Goal: Task Accomplishment & Management: Manage account settings

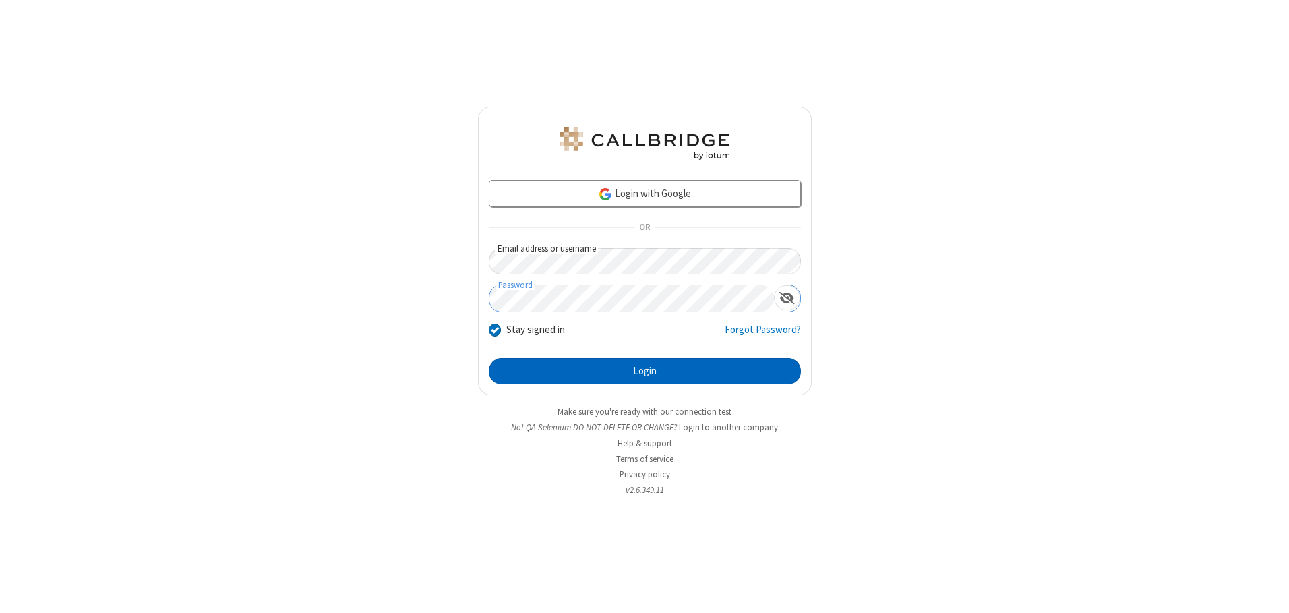
click at [645, 371] on button "Login" at bounding box center [645, 371] width 312 height 27
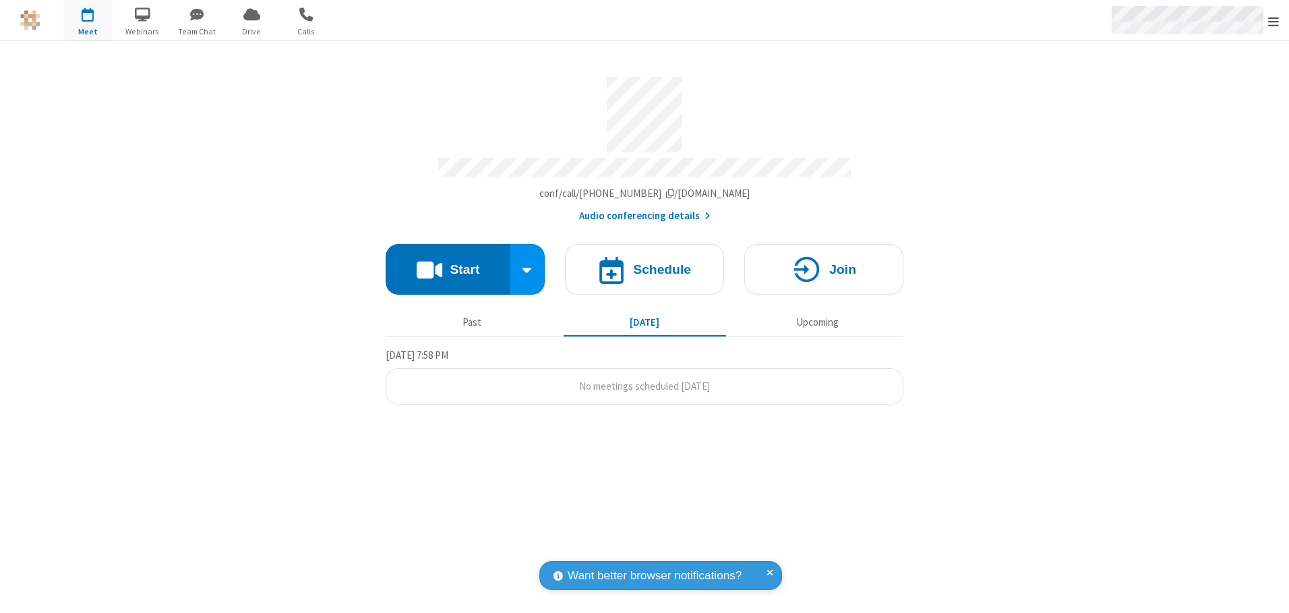
click at [1274, 21] on span "Open menu" at bounding box center [1273, 21] width 11 height 13
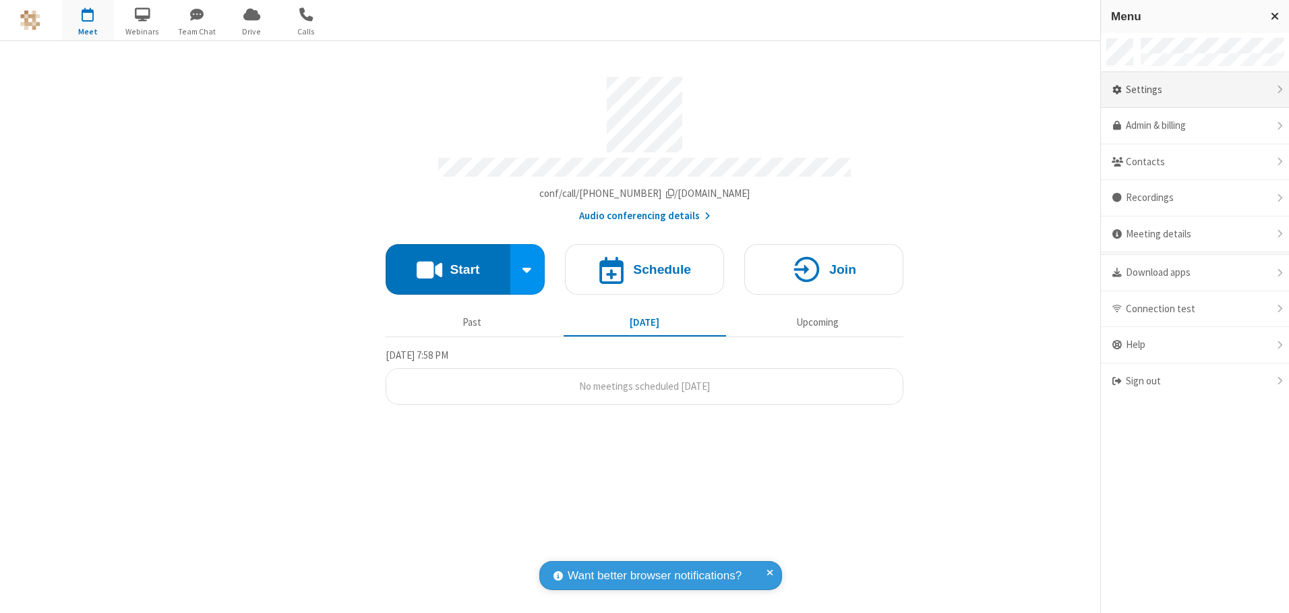
click at [1195, 90] on div "Settings" at bounding box center [1195, 90] width 188 height 36
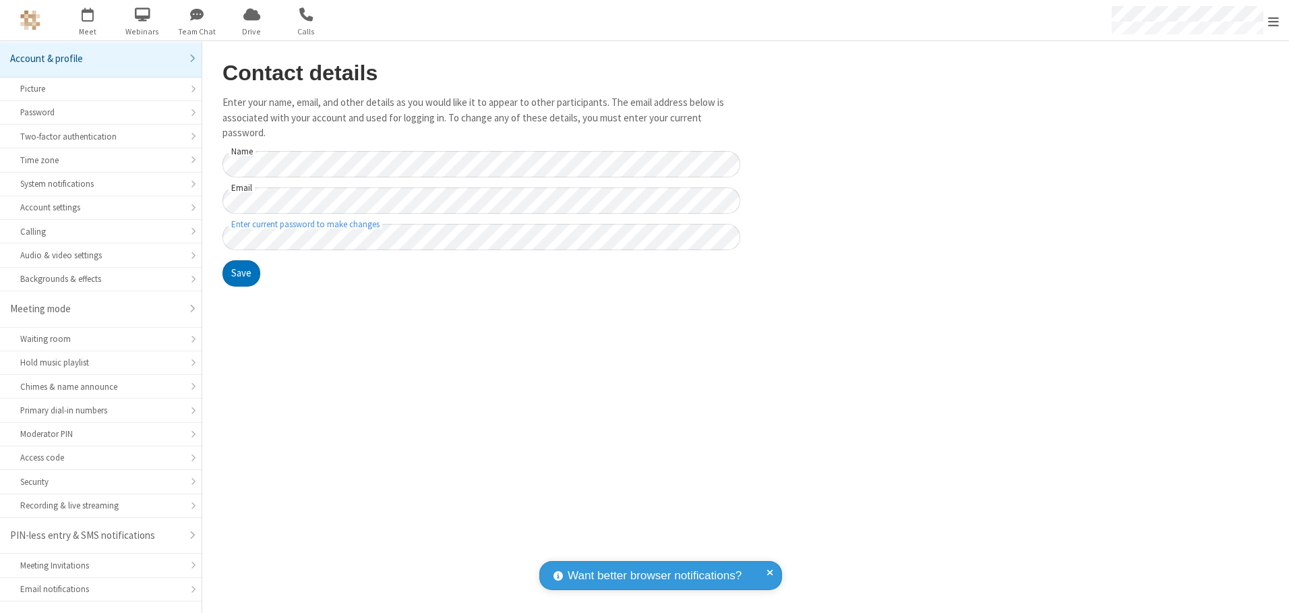
scroll to position [24, 0]
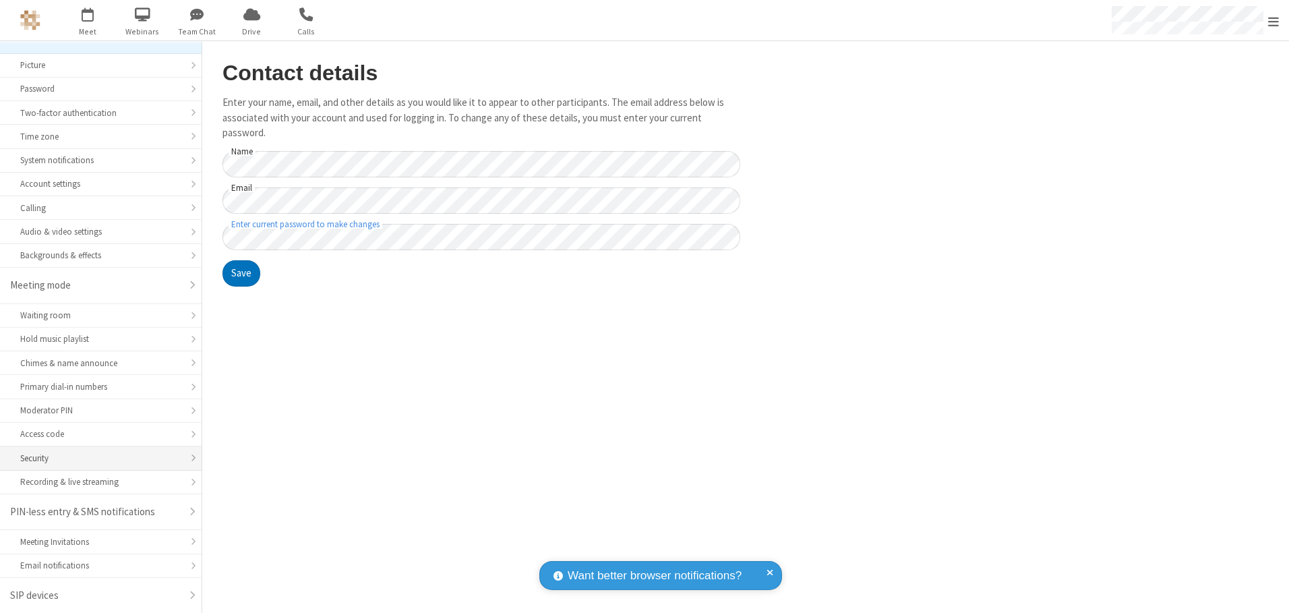
click at [96, 458] on div "Security" at bounding box center [100, 458] width 161 height 13
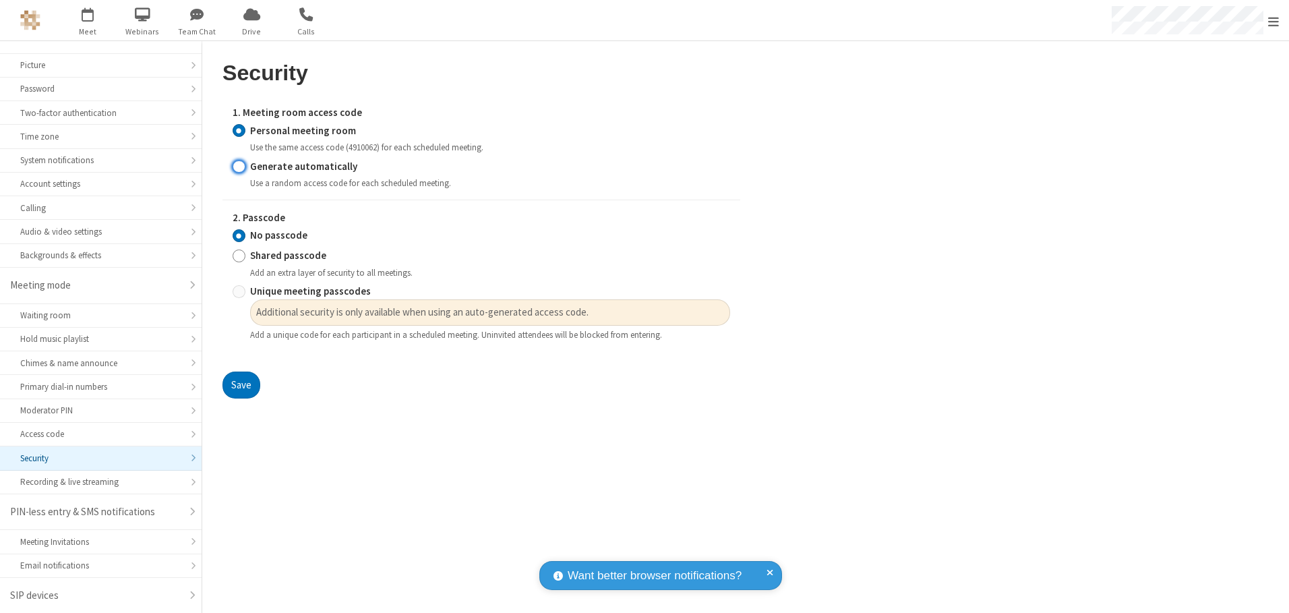
click at [239, 166] on input "Generate automatically" at bounding box center [239, 166] width 13 height 14
radio input "true"
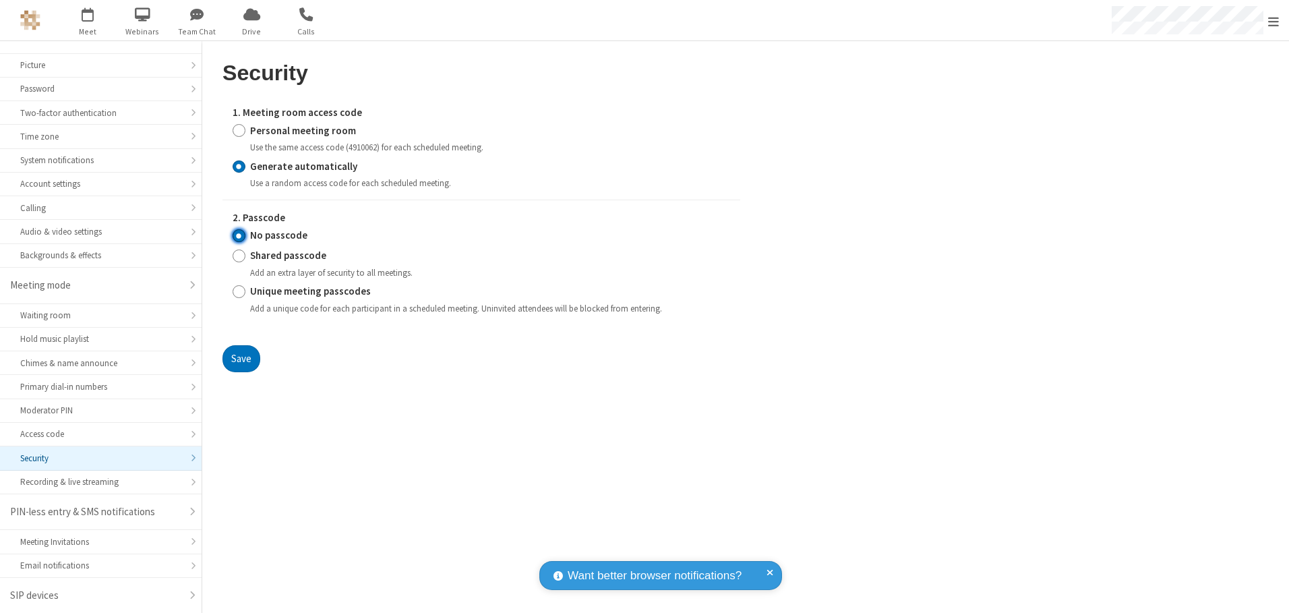
click at [239, 235] on input "No passcode" at bounding box center [239, 236] width 13 height 14
click at [241, 358] on button "Save" at bounding box center [242, 358] width 38 height 27
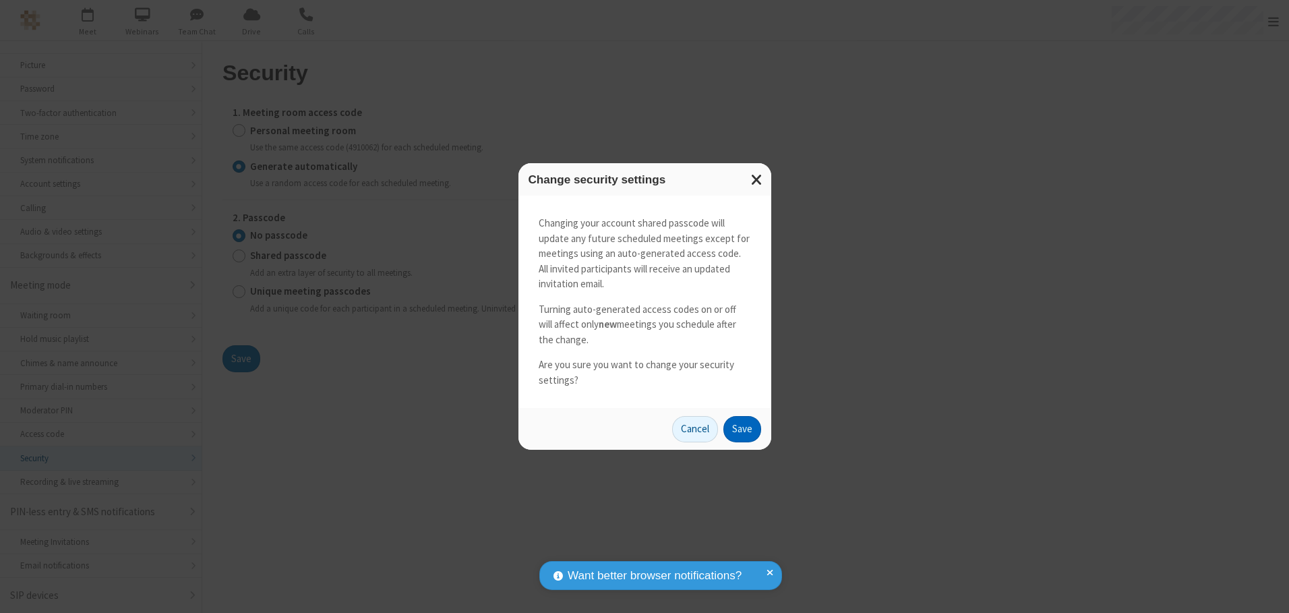
click at [742, 429] on button "Save" at bounding box center [742, 429] width 38 height 27
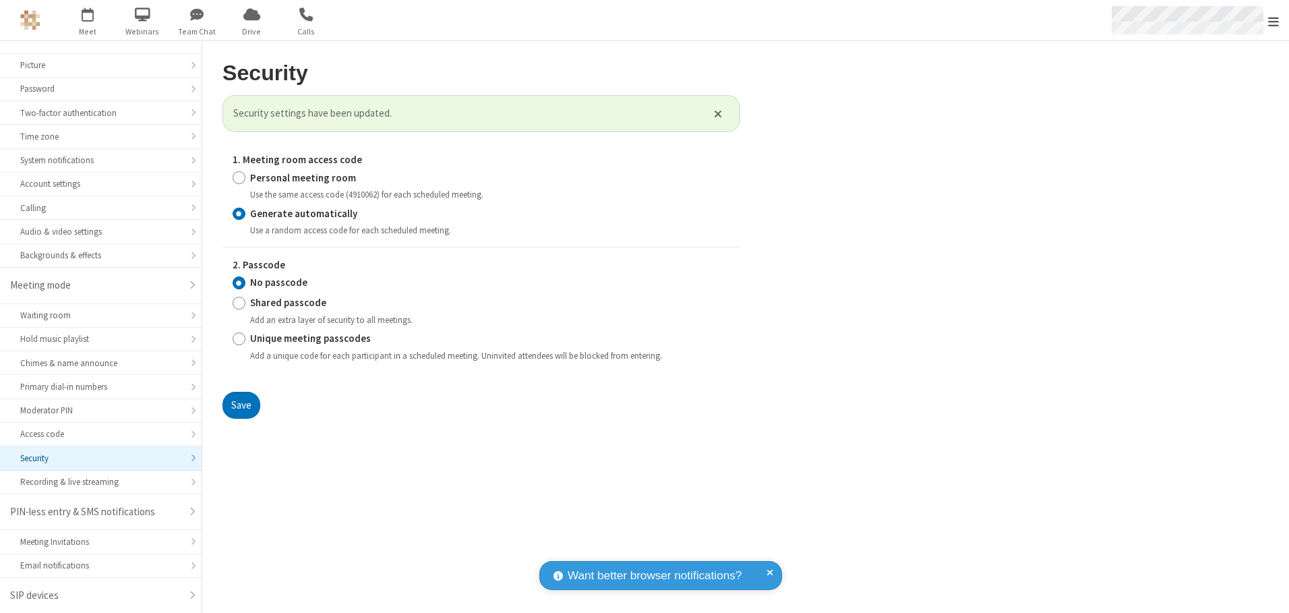
click at [1274, 21] on span "Open menu" at bounding box center [1273, 21] width 11 height 13
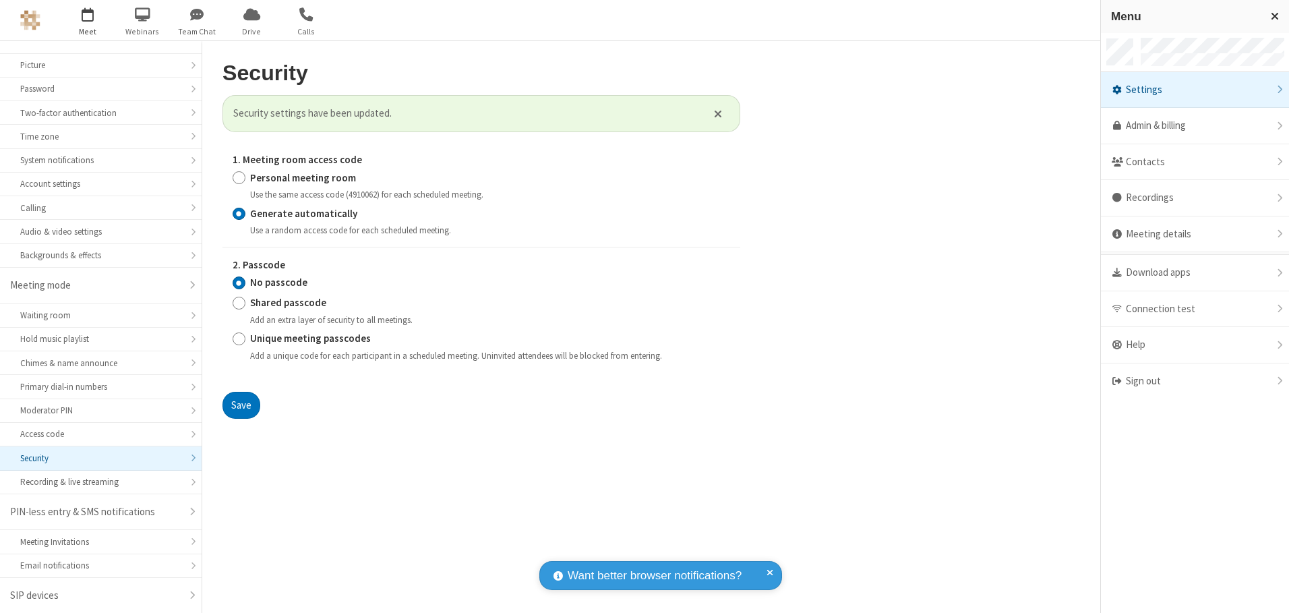
click at [88, 20] on span "button" at bounding box center [88, 14] width 51 height 23
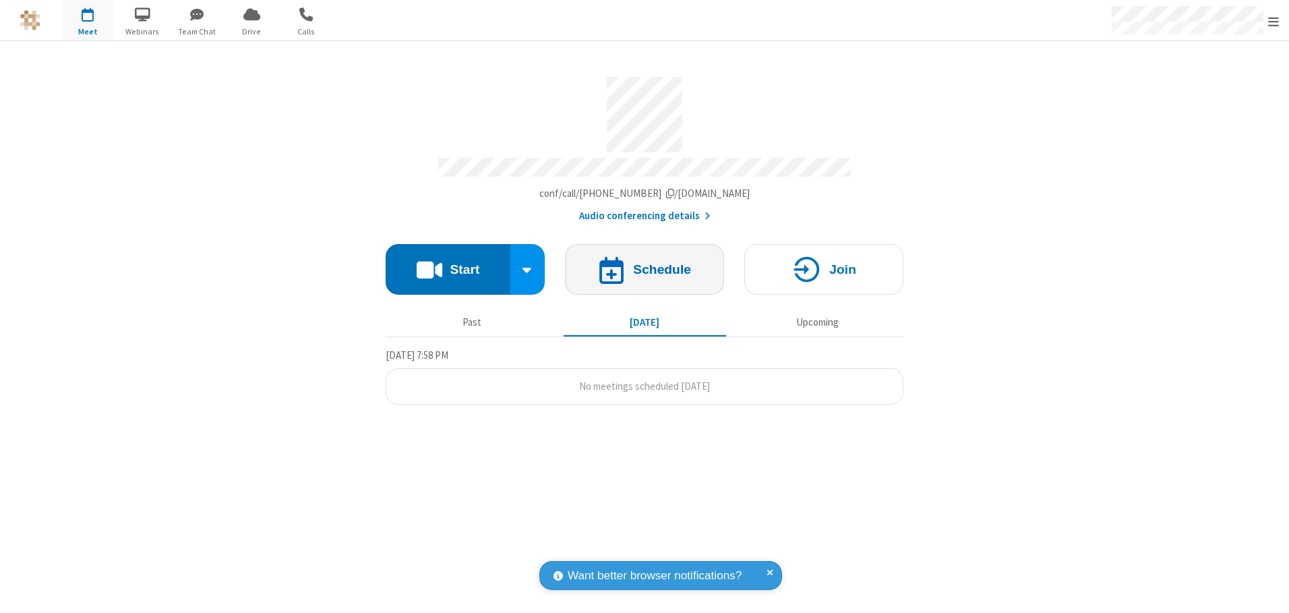
click at [645, 264] on h4 "Schedule" at bounding box center [662, 269] width 58 height 13
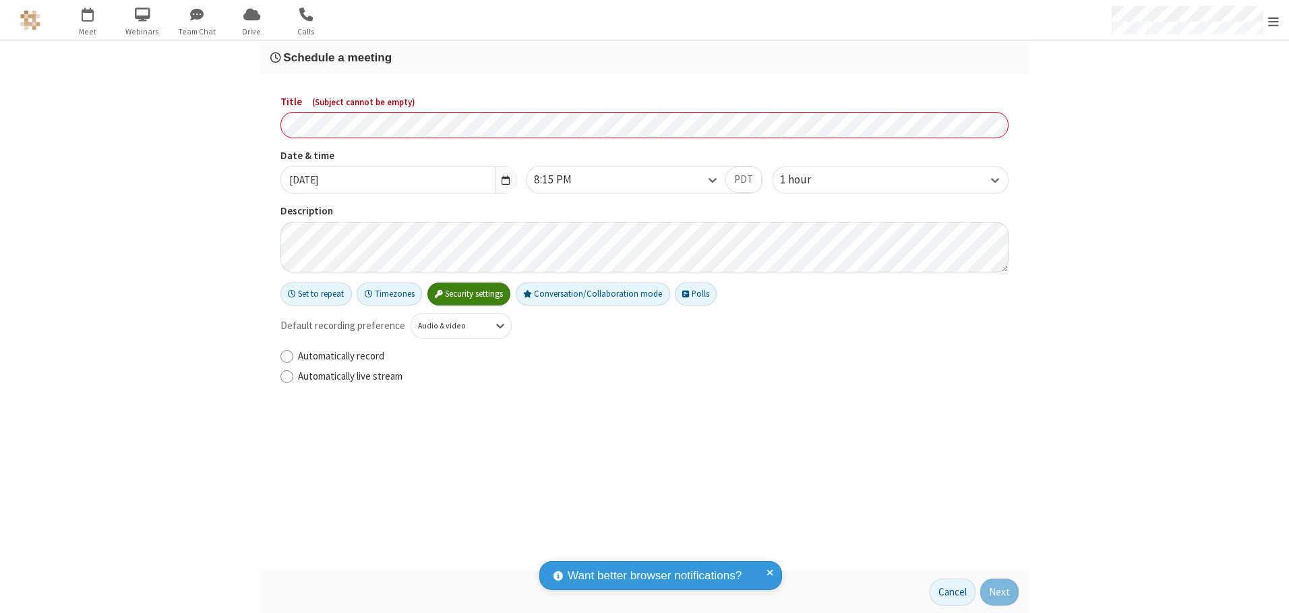
click at [645, 57] on h3 "Schedule a meeting" at bounding box center [644, 57] width 748 height 13
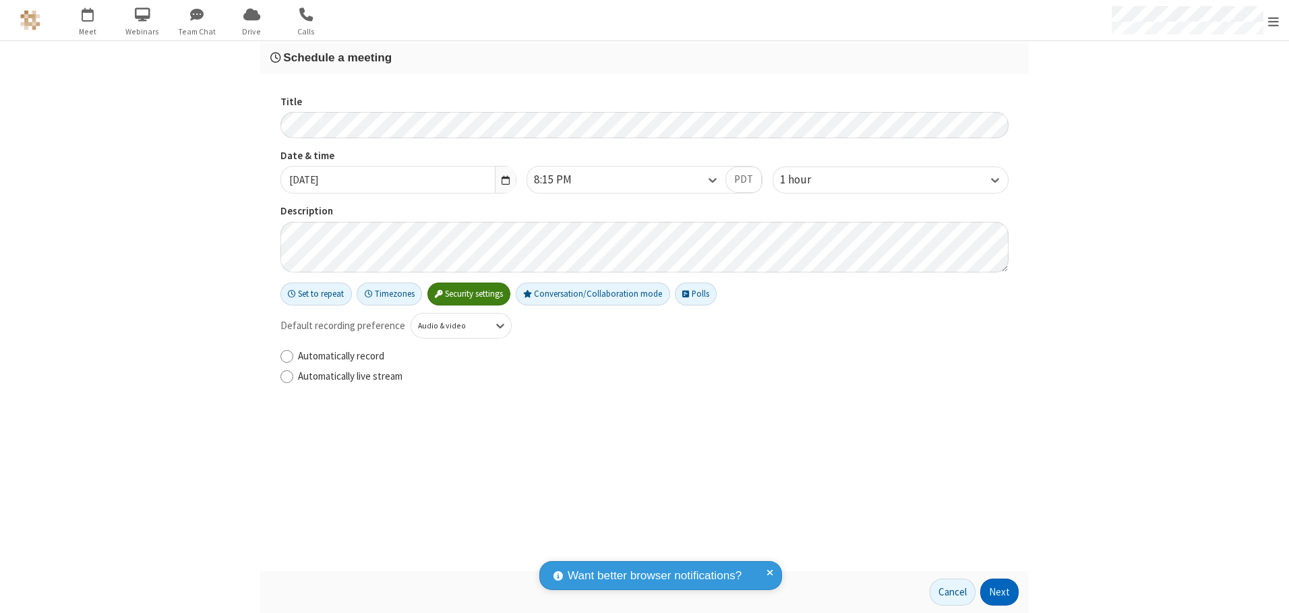
click at [1000, 592] on button "Next" at bounding box center [999, 592] width 38 height 27
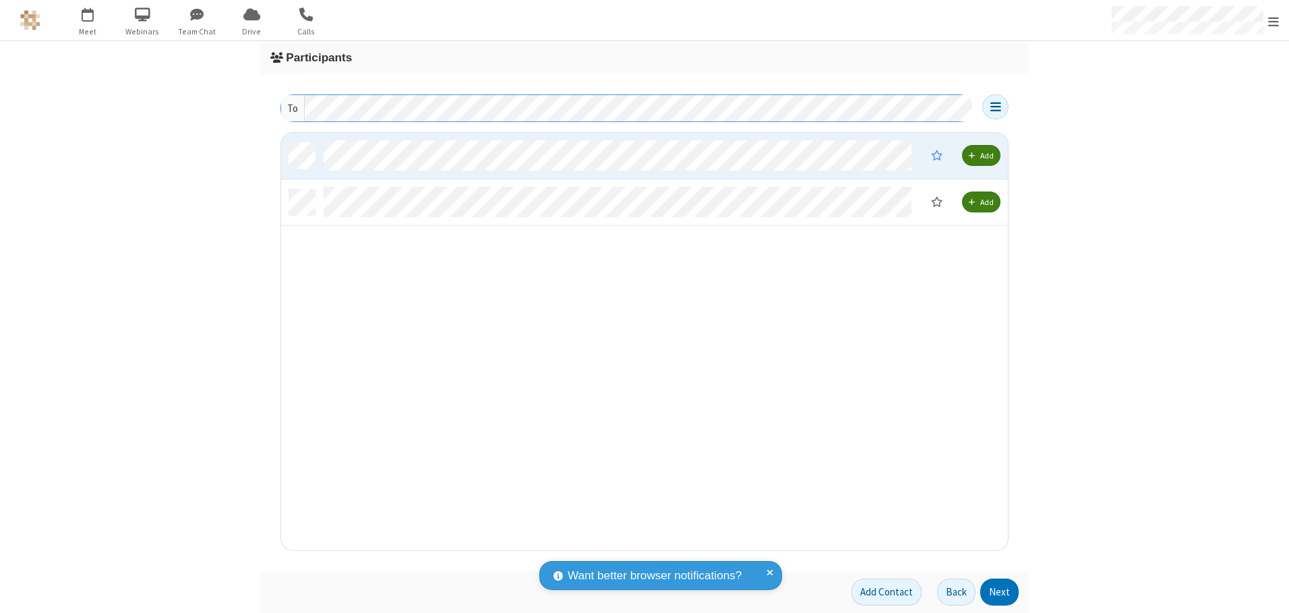
scroll to position [407, 717]
click at [1000, 592] on button "Next" at bounding box center [999, 592] width 38 height 27
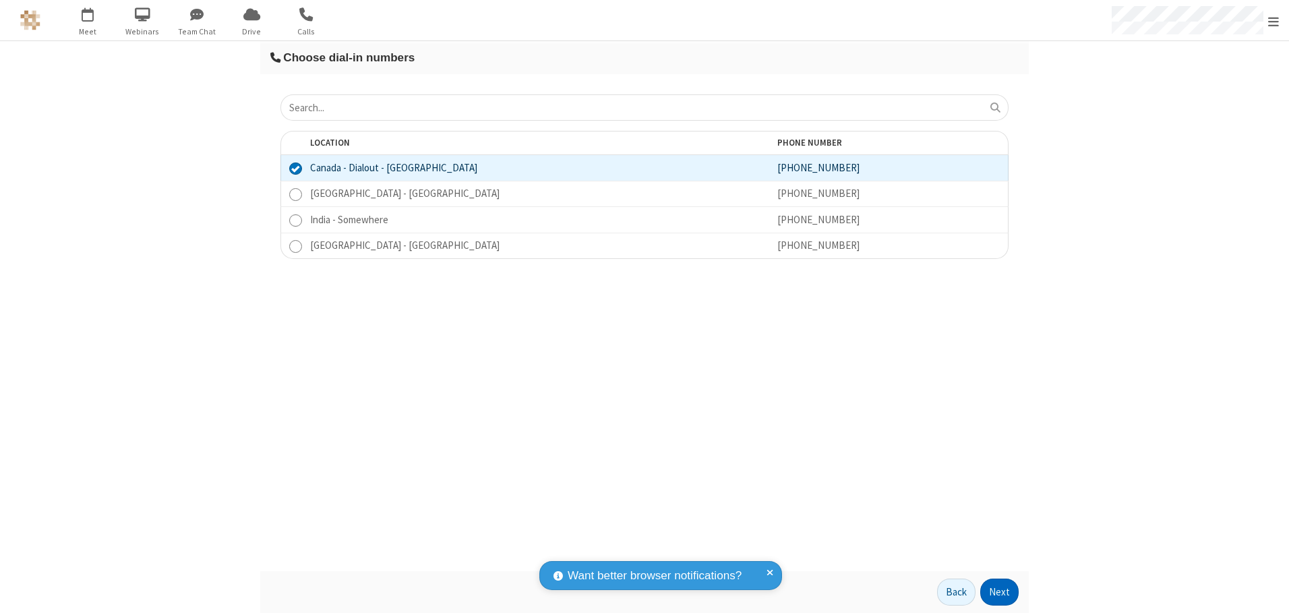
click at [1000, 592] on button "Next" at bounding box center [999, 592] width 38 height 27
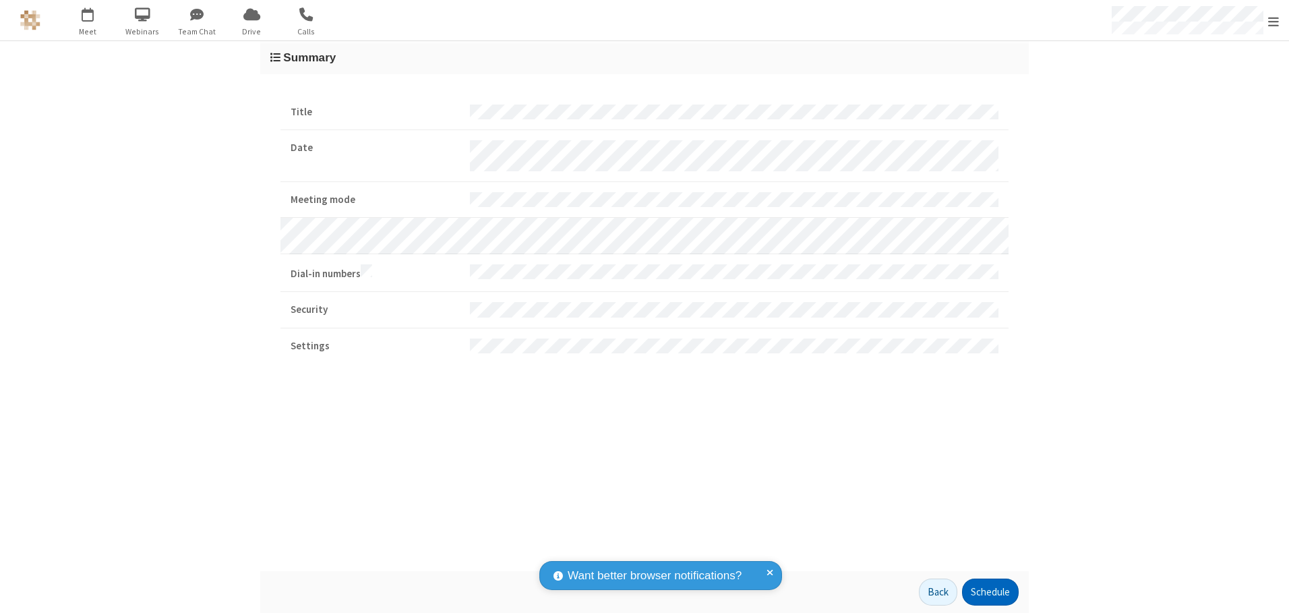
click at [990, 592] on button "Schedule" at bounding box center [990, 592] width 57 height 27
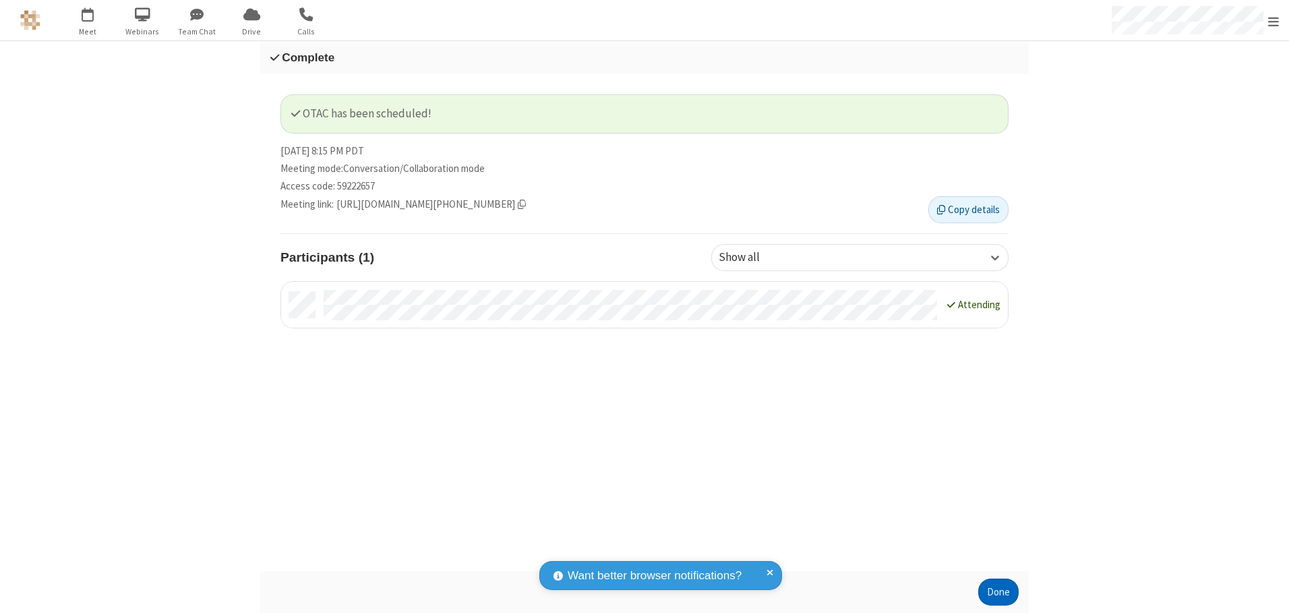
click at [999, 592] on button "Done" at bounding box center [998, 592] width 40 height 27
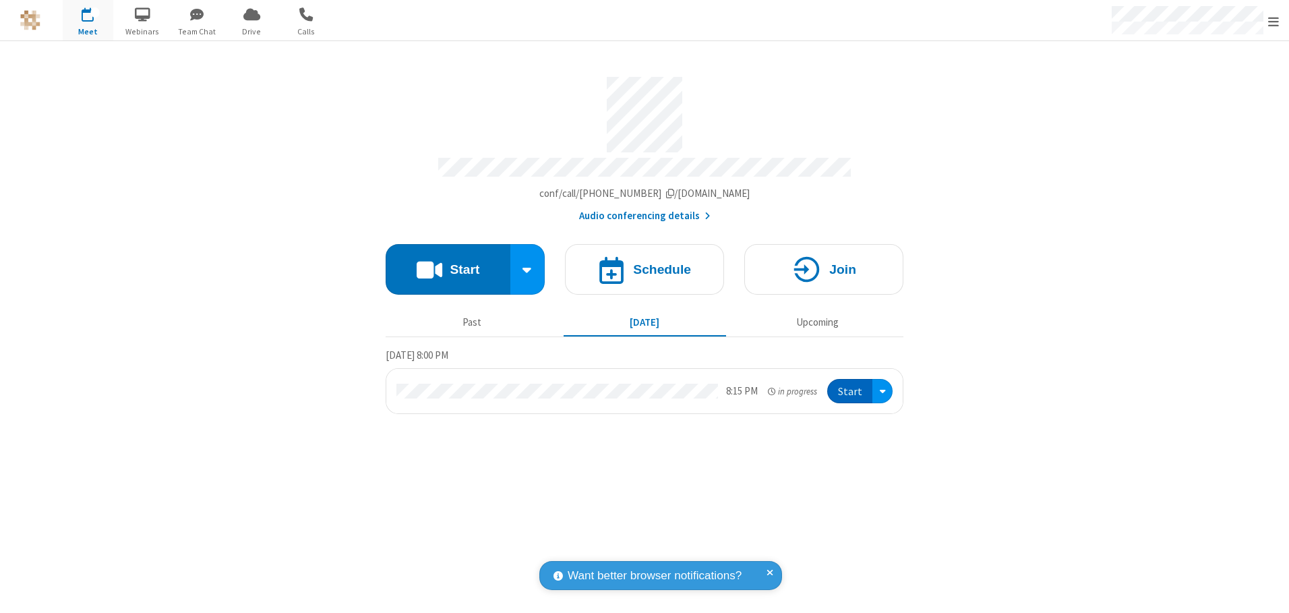
click at [851, 386] on button "Start" at bounding box center [849, 391] width 45 height 25
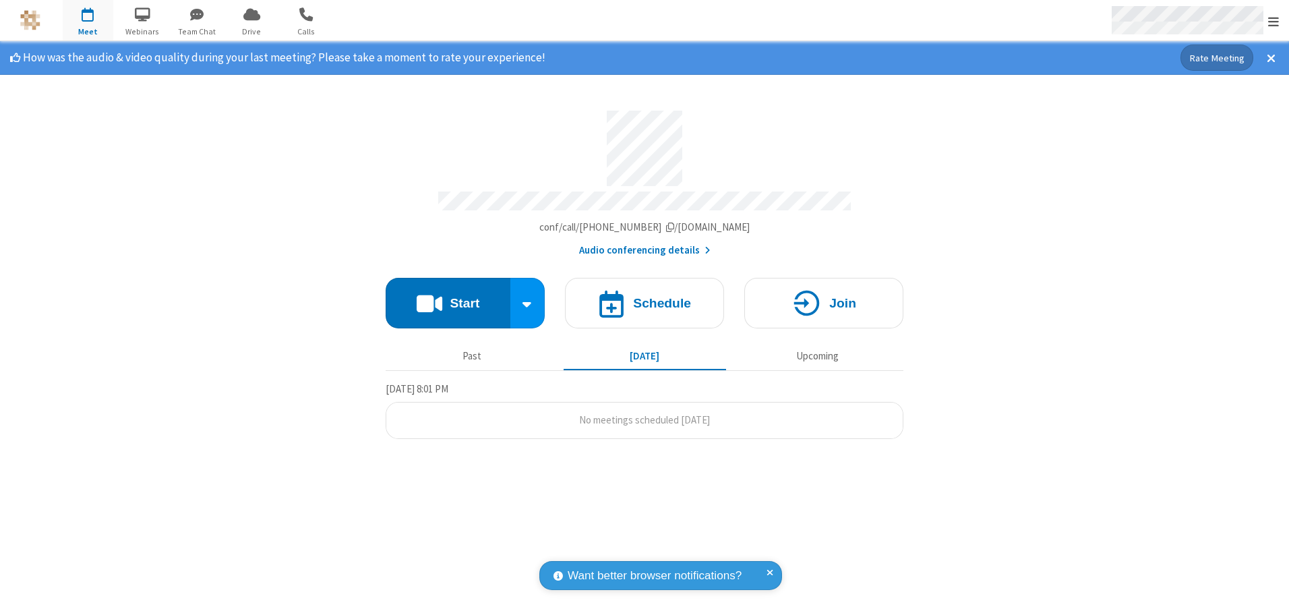
click at [1274, 21] on span "Open menu" at bounding box center [1273, 21] width 11 height 13
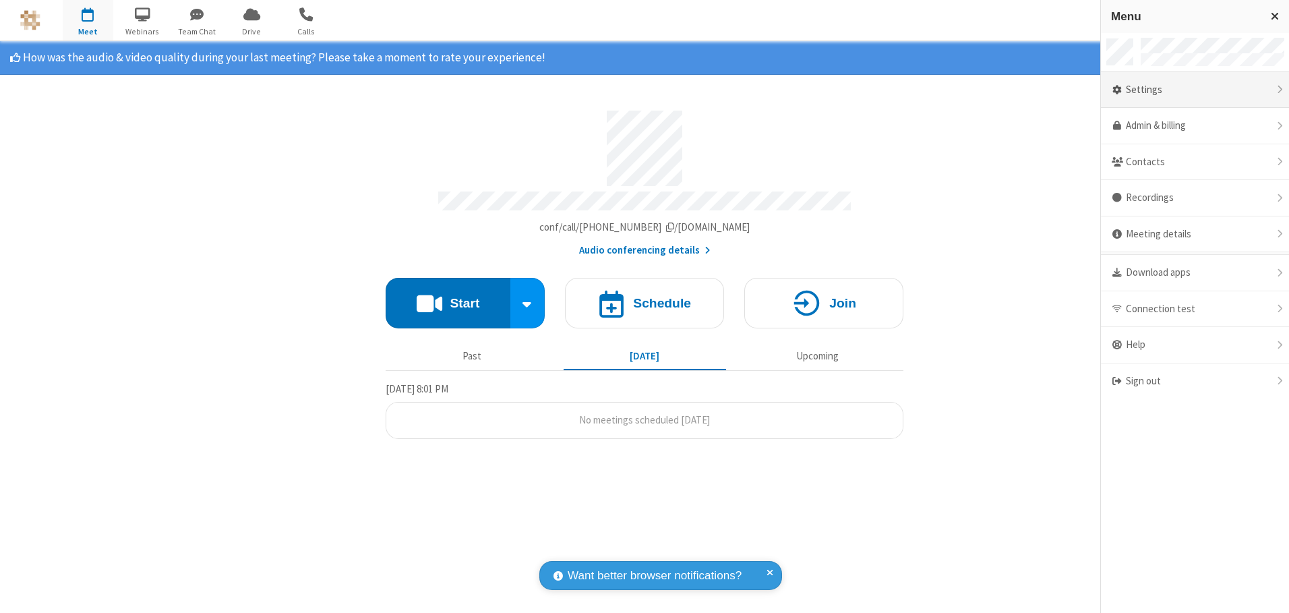
click at [1195, 90] on div "Settings" at bounding box center [1195, 90] width 188 height 36
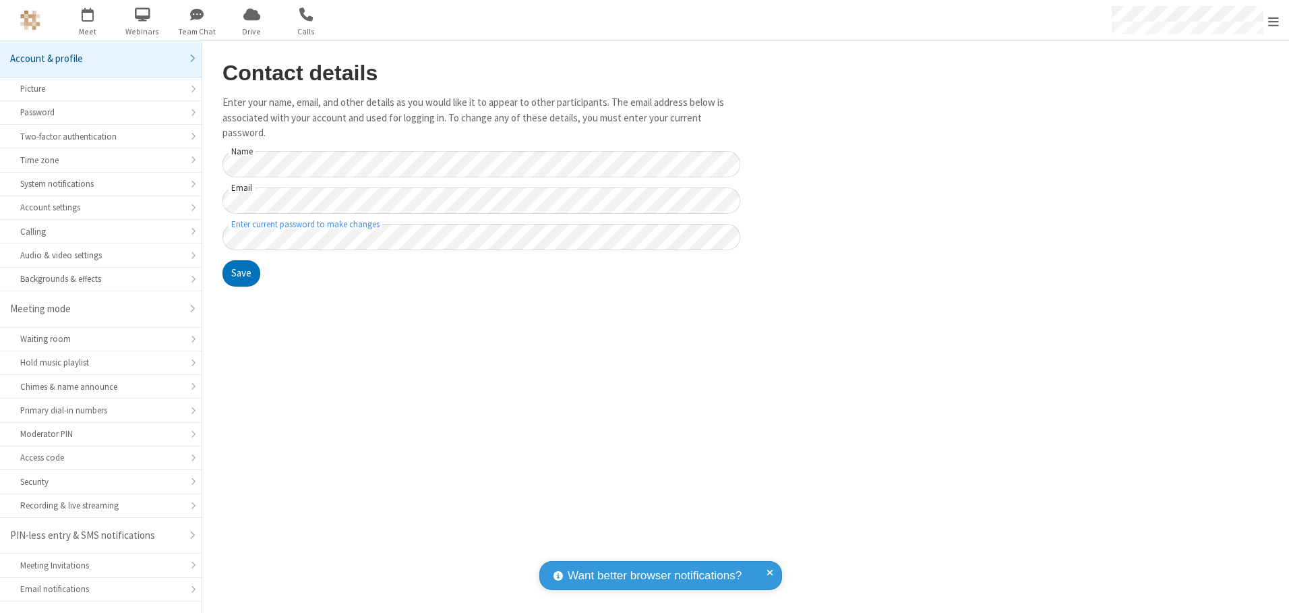
scroll to position [24, 0]
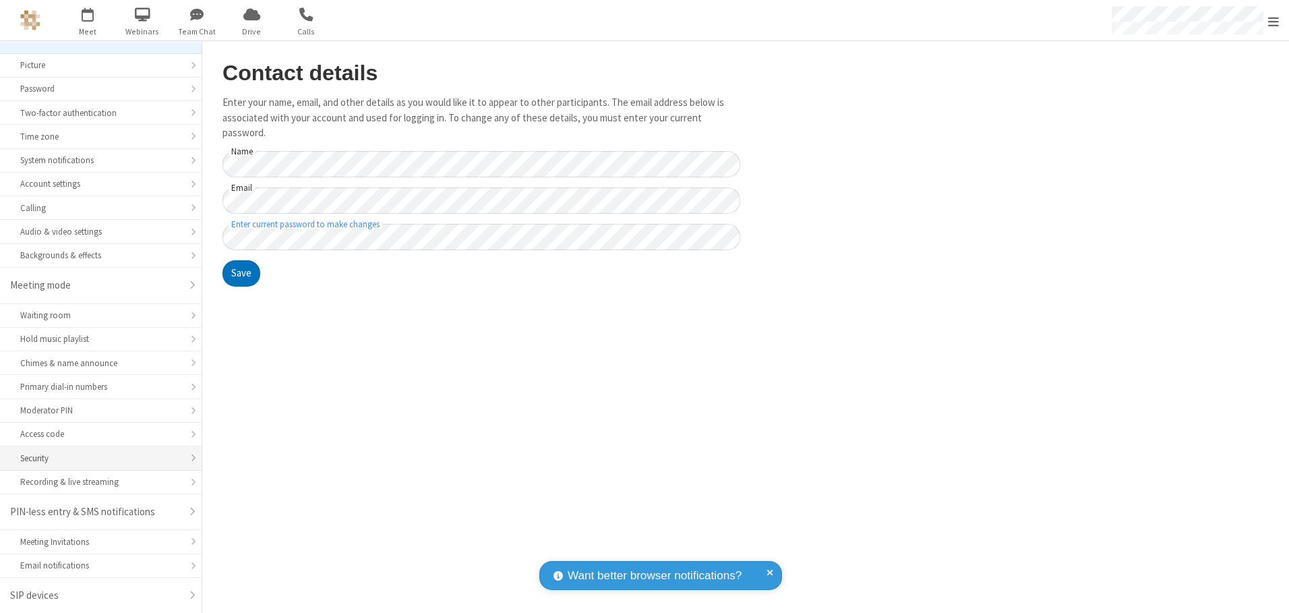
click at [96, 458] on div "Security" at bounding box center [100, 458] width 161 height 13
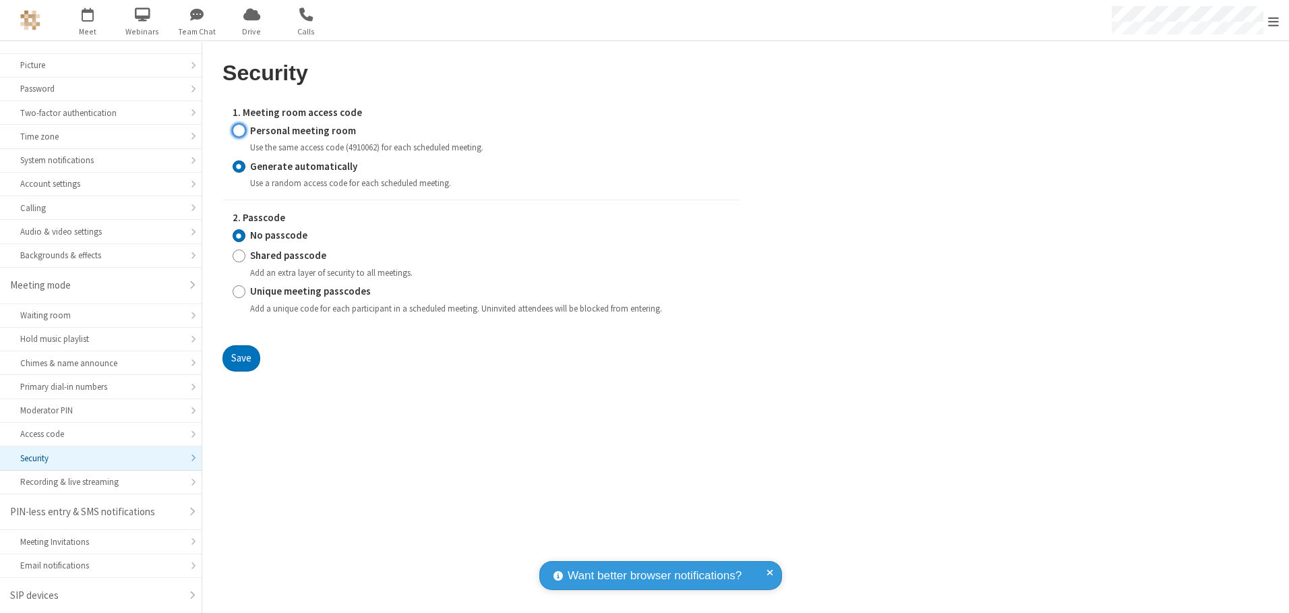
click at [239, 130] on input "Personal meeting room" at bounding box center [239, 130] width 13 height 14
radio input "true"
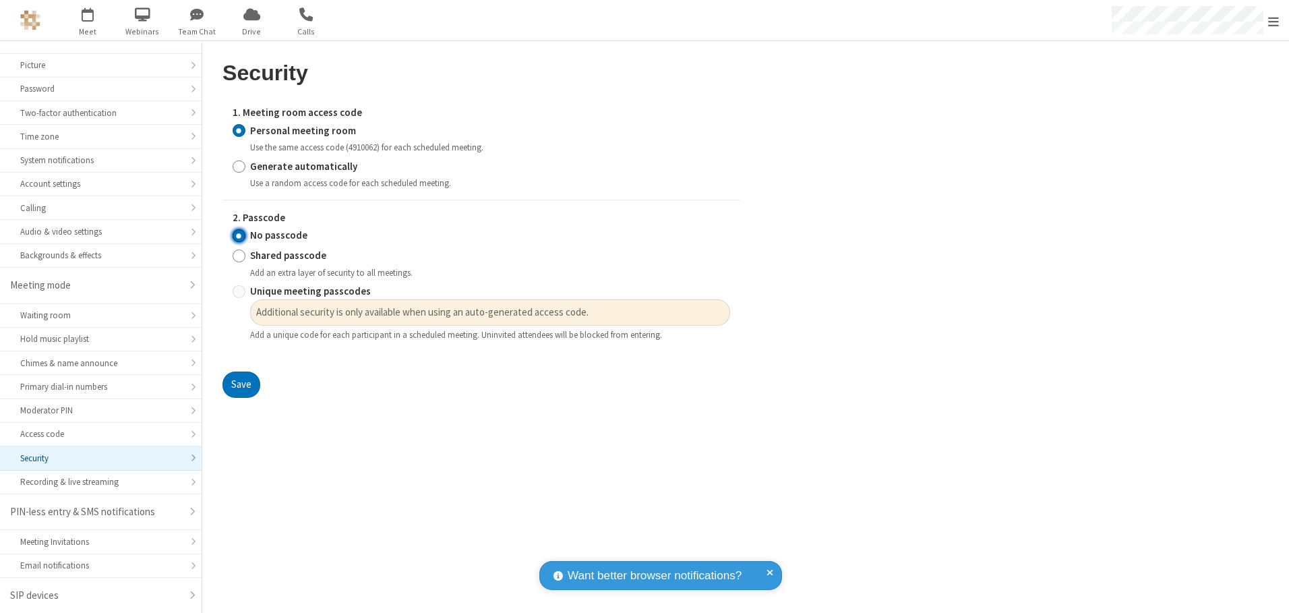
click at [239, 235] on input "No passcode" at bounding box center [239, 236] width 13 height 14
click at [241, 385] on button "Save" at bounding box center [242, 385] width 38 height 27
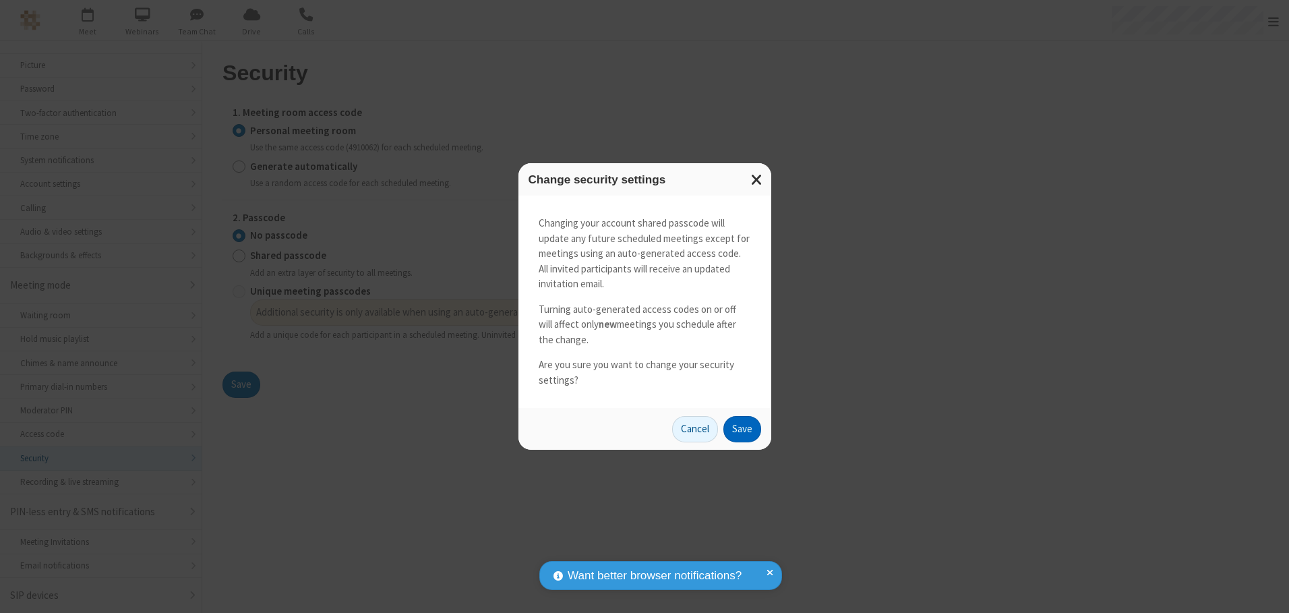
click at [742, 429] on button "Save" at bounding box center [742, 429] width 38 height 27
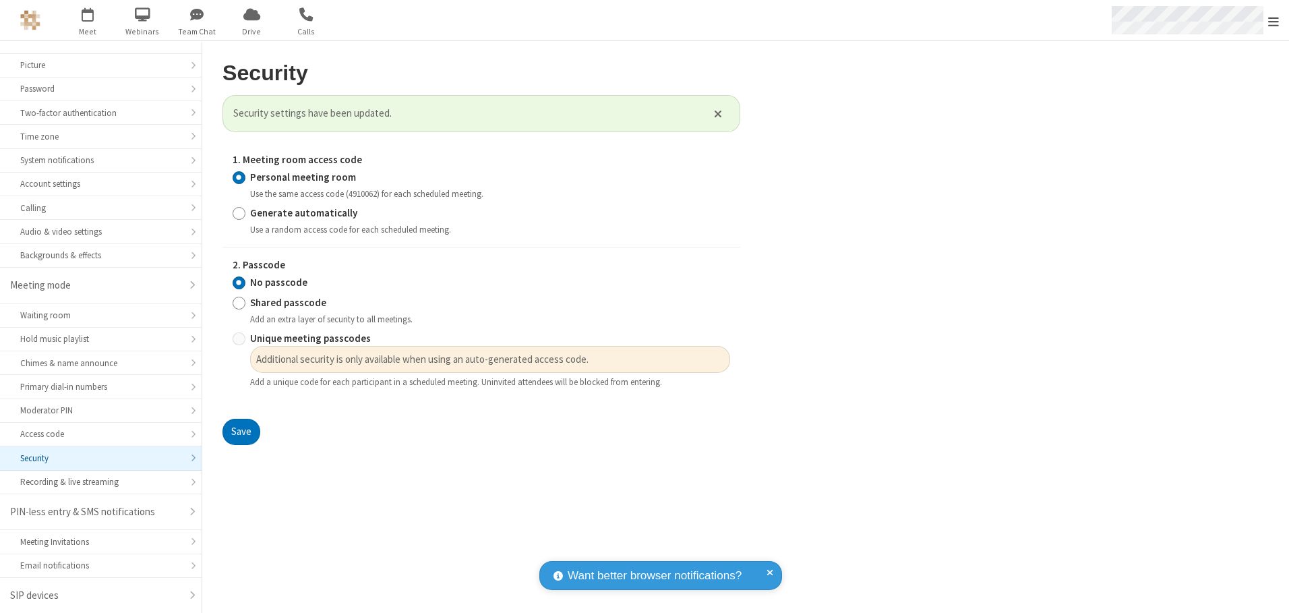
click at [1274, 20] on span "Open menu" at bounding box center [1273, 21] width 11 height 13
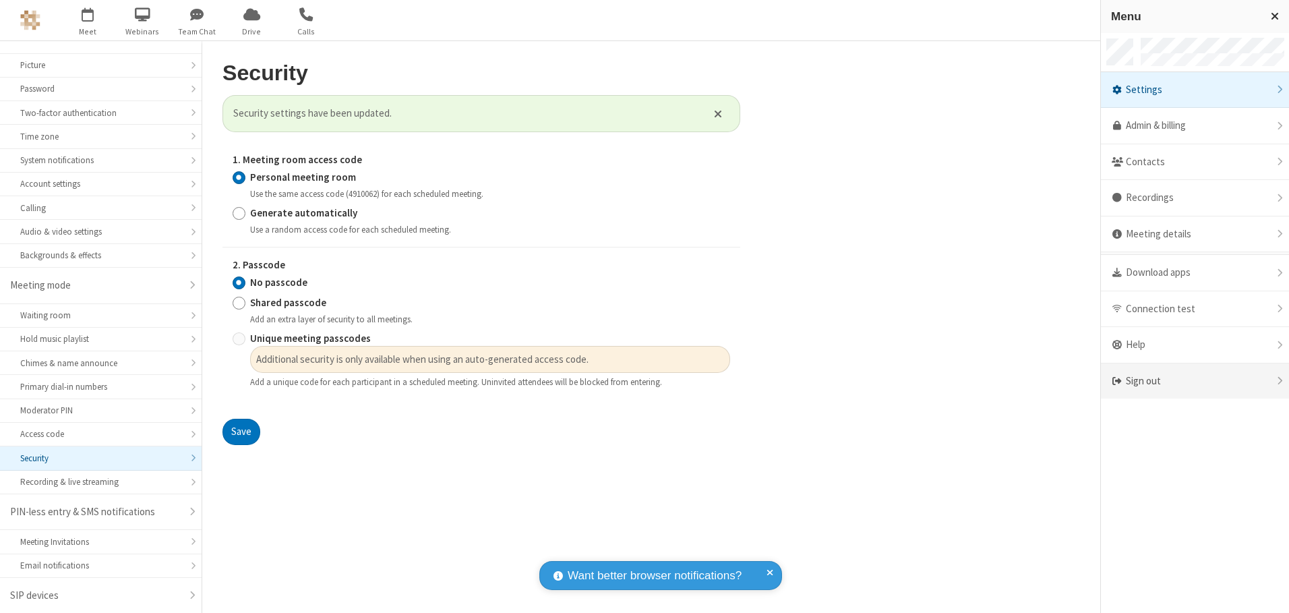
click at [1195, 381] on div "Sign out" at bounding box center [1195, 381] width 188 height 36
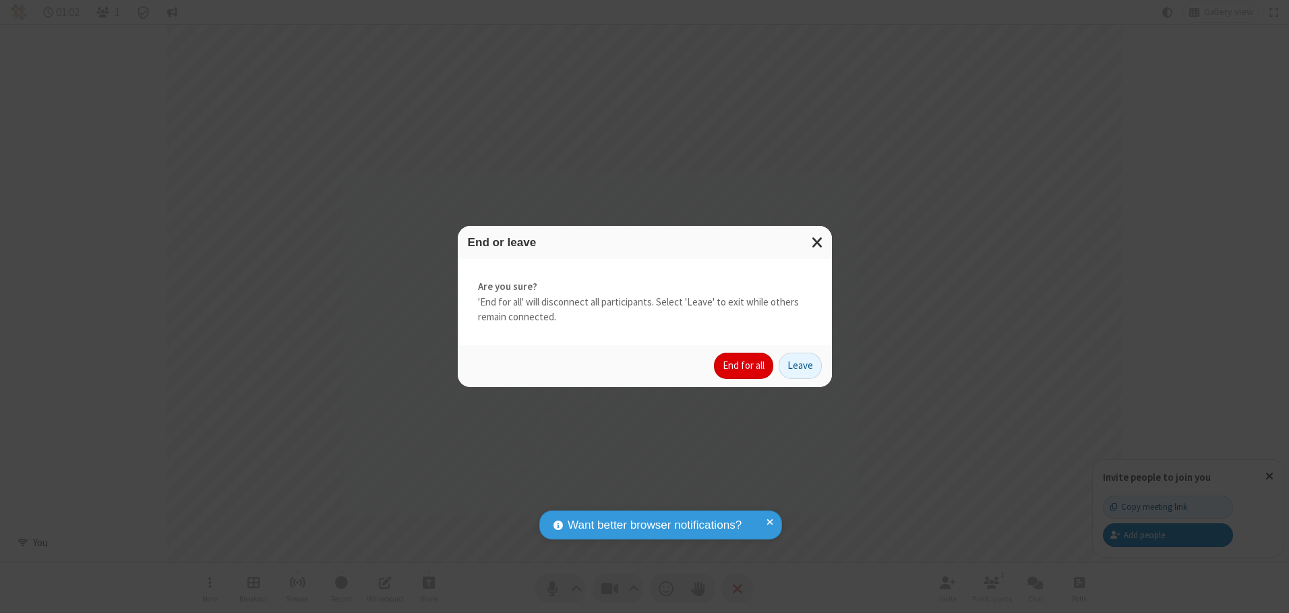
click at [744, 365] on button "End for all" at bounding box center [743, 366] width 59 height 27
